Goal: Transaction & Acquisition: Book appointment/travel/reservation

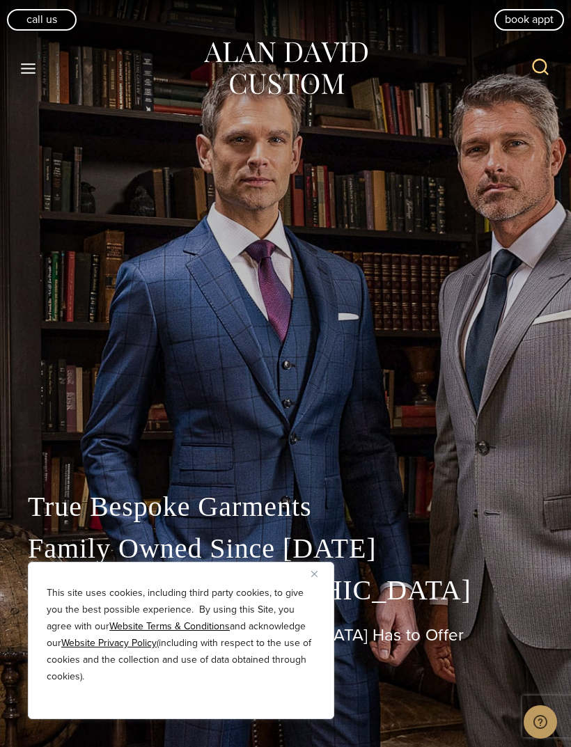
click at [326, 568] on button "Close" at bounding box center [319, 574] width 17 height 17
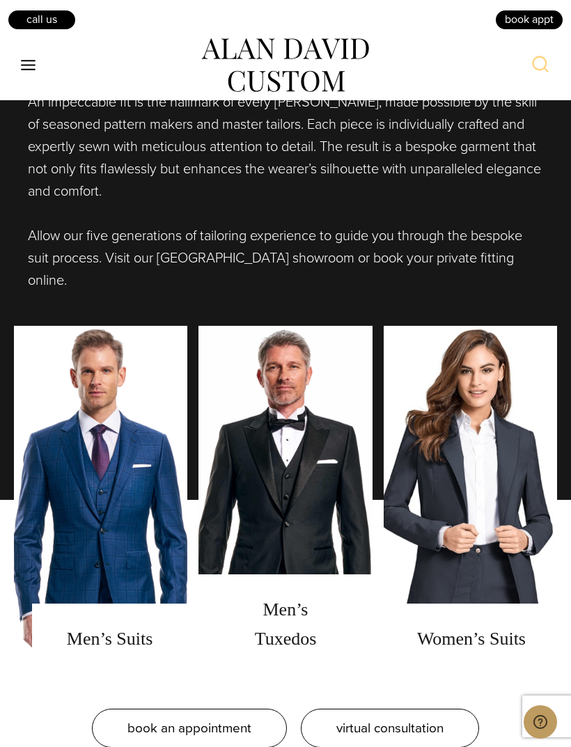
scroll to position [1129, 0]
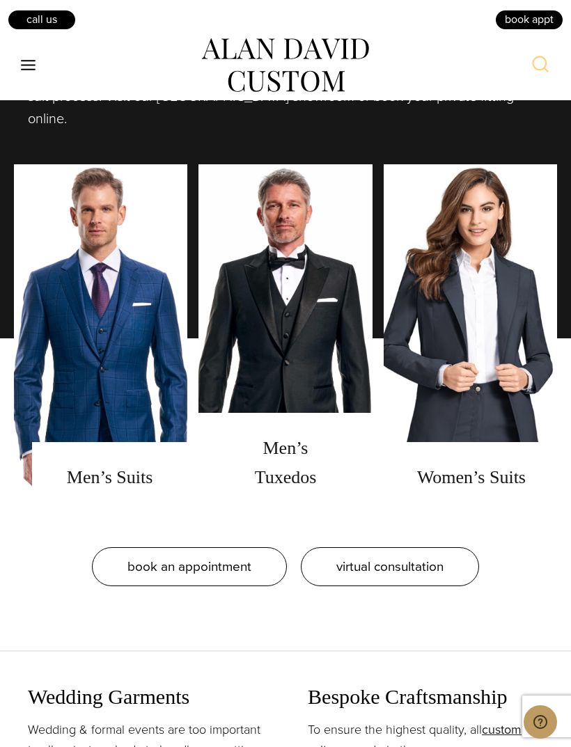
click at [86, 483] on link "men's suits" at bounding box center [100, 338] width 173 height 348
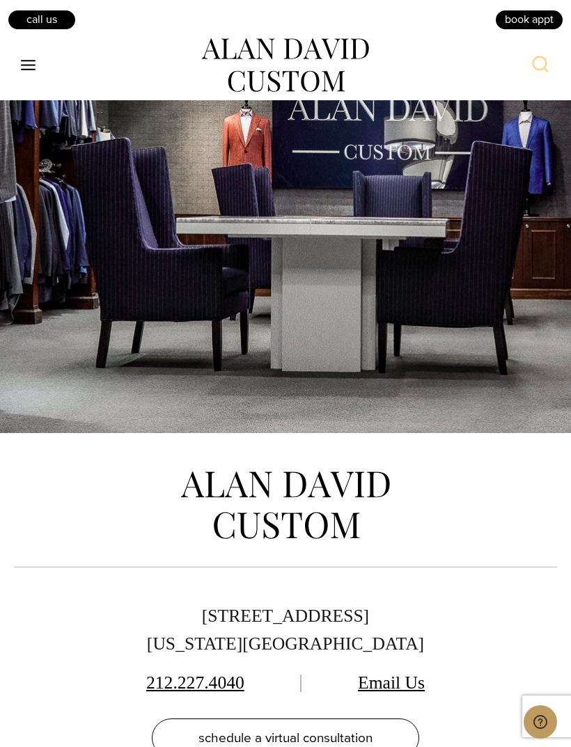
scroll to position [8276, 0]
click at [31, 66] on icon "Toggle Menu" at bounding box center [28, 64] width 17 height 17
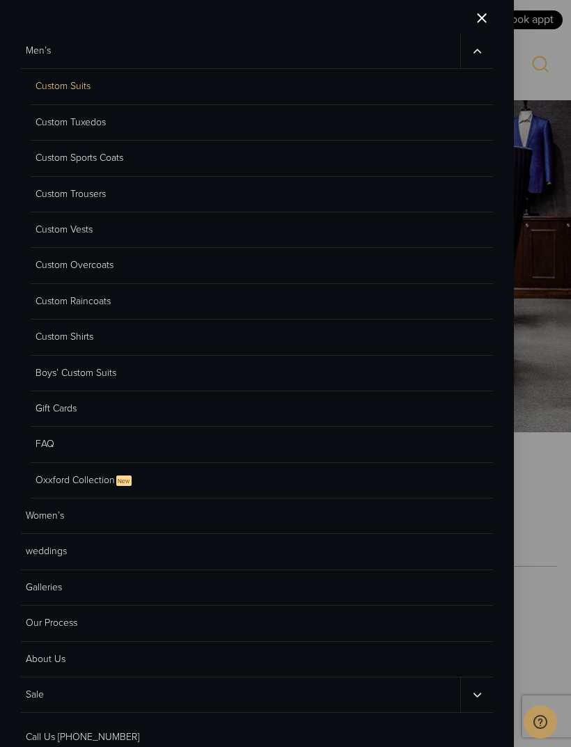
click at [109, 160] on link "Custom Sports Coats" at bounding box center [262, 159] width 463 height 36
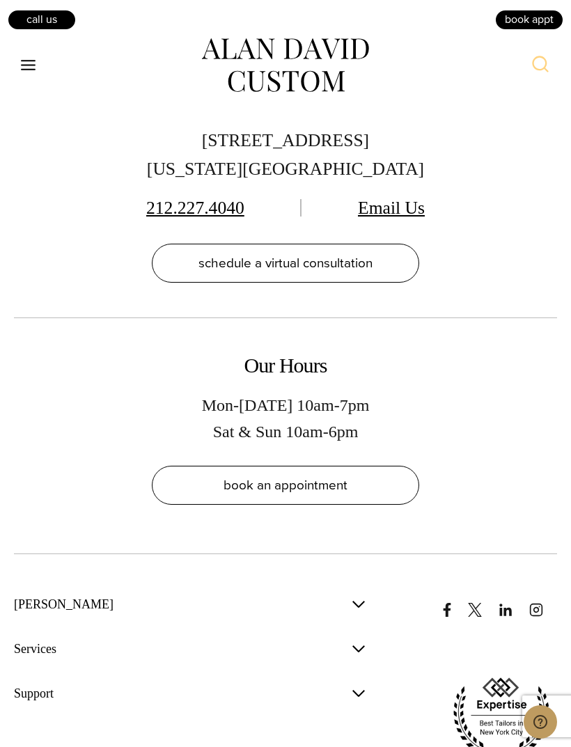
scroll to position [9014, 0]
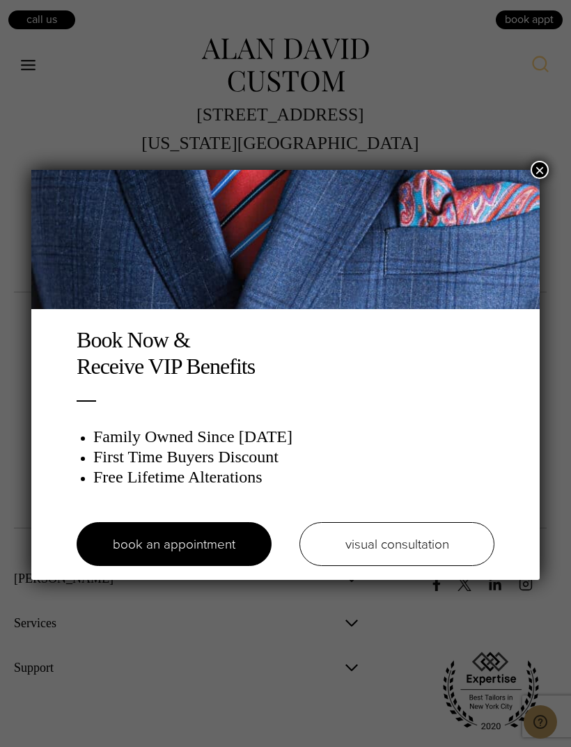
click at [531, 176] on img at bounding box center [285, 239] width 508 height 139
click at [523, 165] on div "Book Now & Receive VIP Benefits Family Owned Since 1913 First Time Buyers Disco…" at bounding box center [285, 373] width 571 height 747
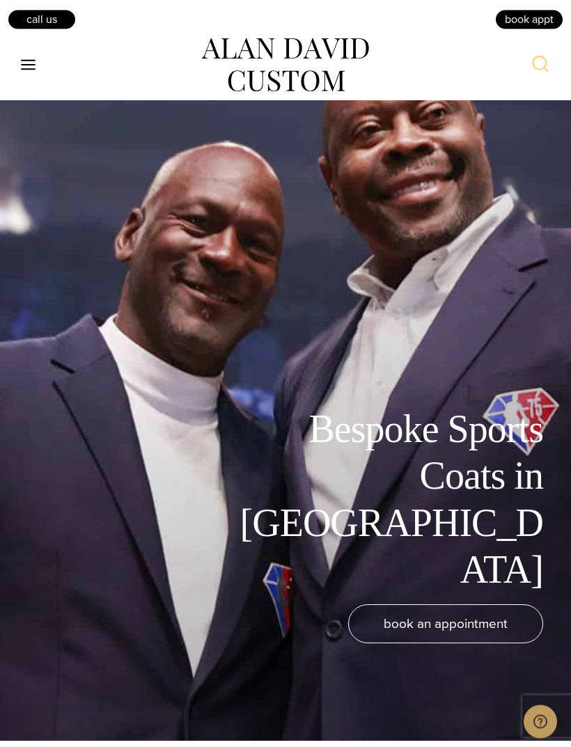
scroll to position [0, 0]
